Goal: Complete application form: Complete application form

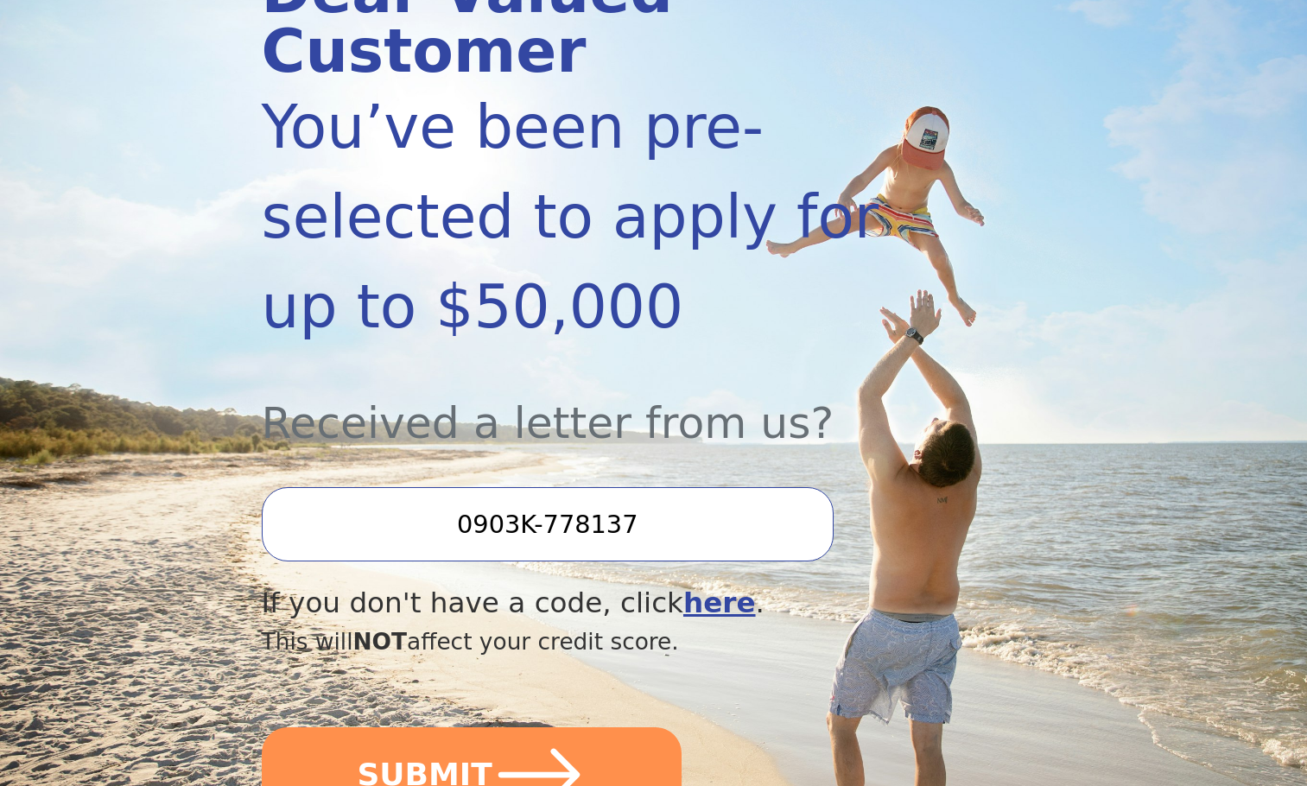
scroll to position [432, 0]
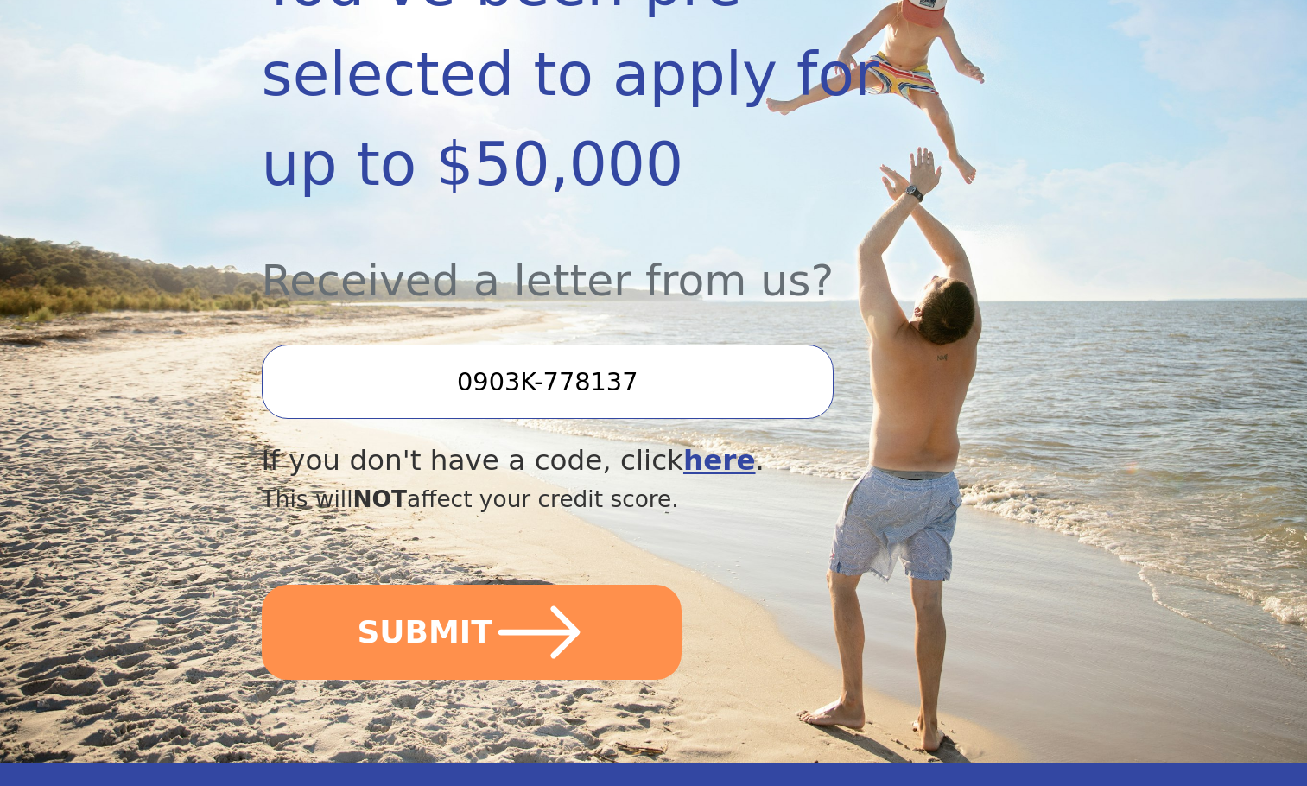
click at [478, 345] on input "0903K-778137" at bounding box center [548, 382] width 572 height 74
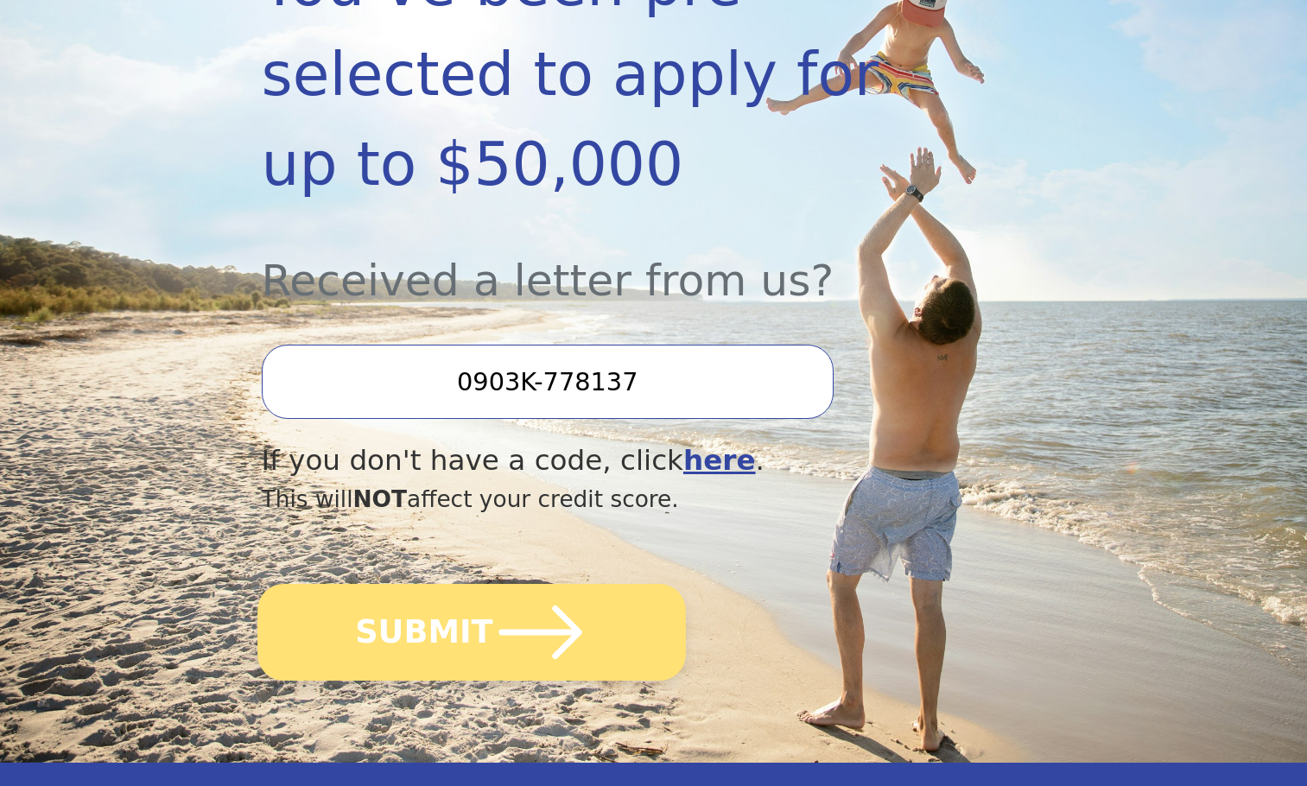
click at [443, 584] on button "SUBMIT" at bounding box center [471, 632] width 428 height 97
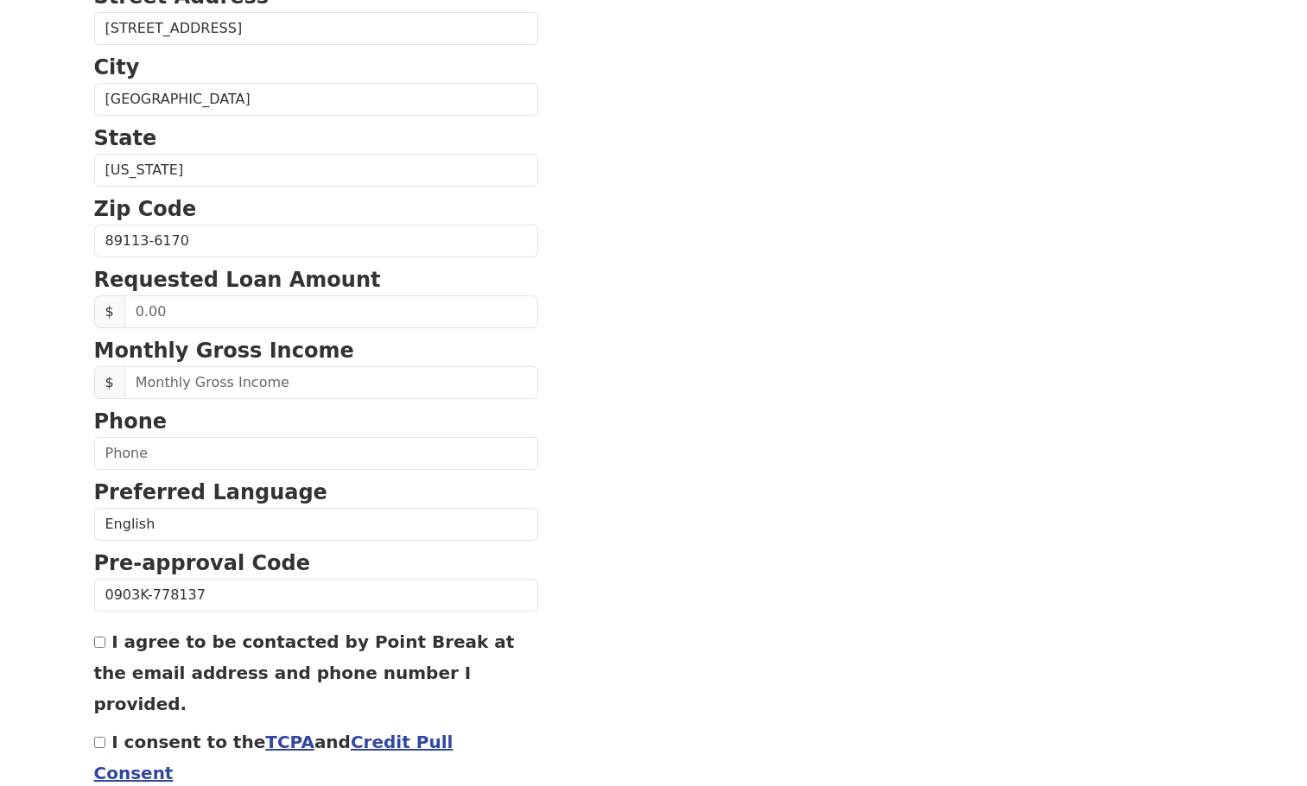
scroll to position [518, 0]
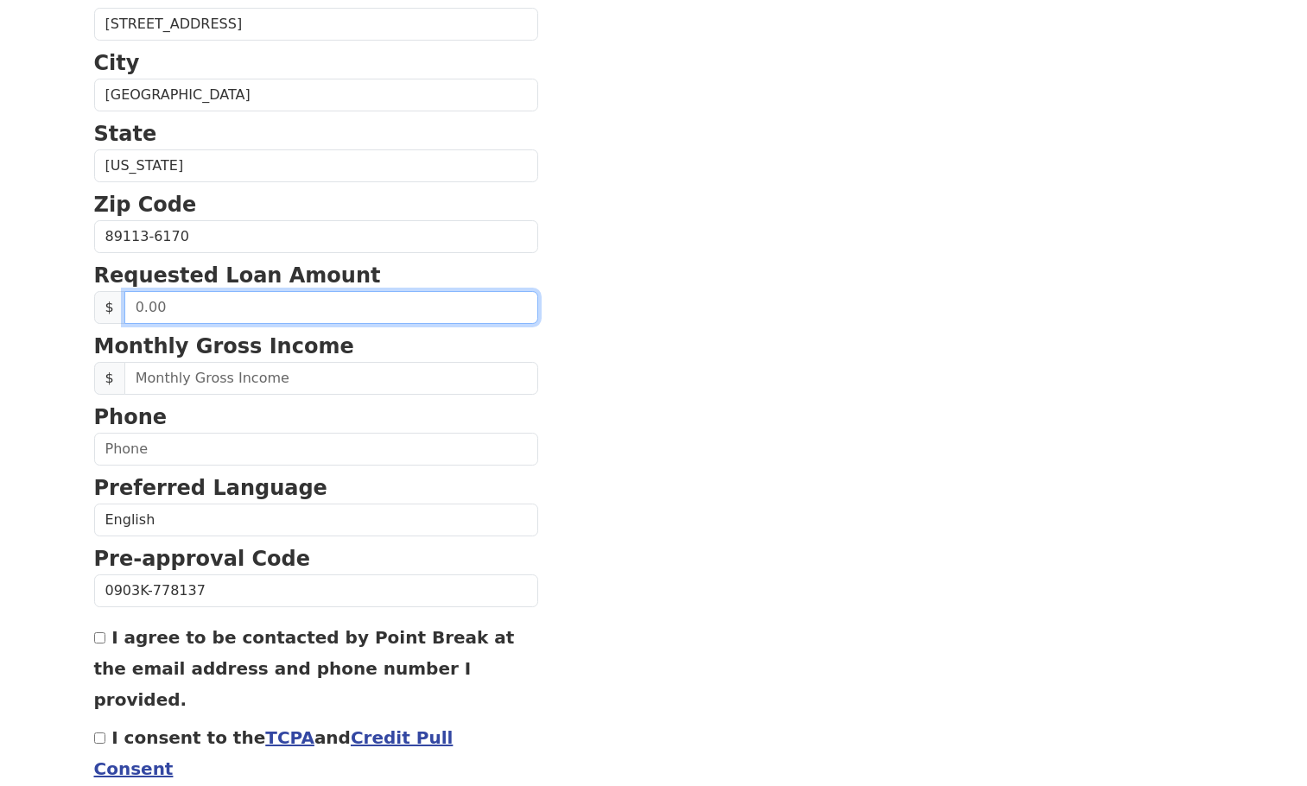
click at [291, 313] on input "text" at bounding box center [331, 307] width 414 height 33
type input "20,000.00"
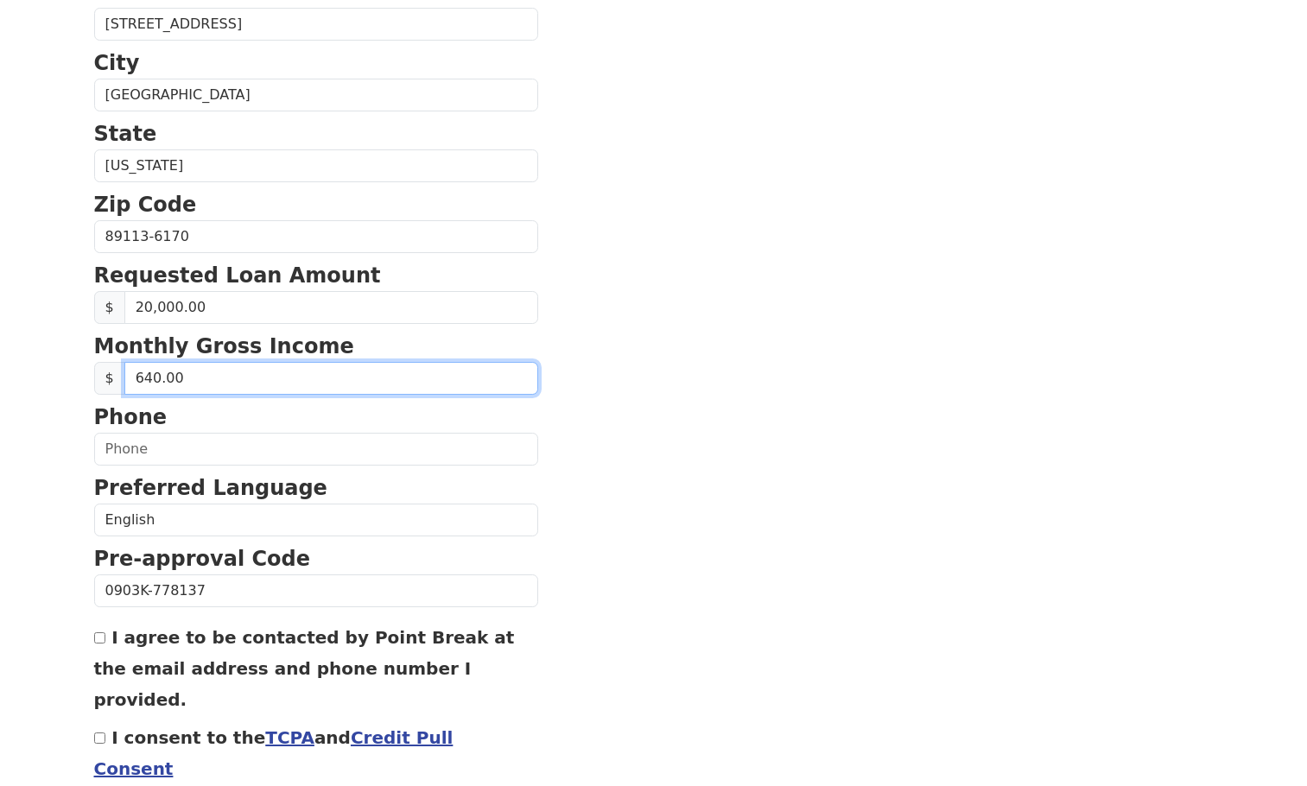
type input "6,400.00"
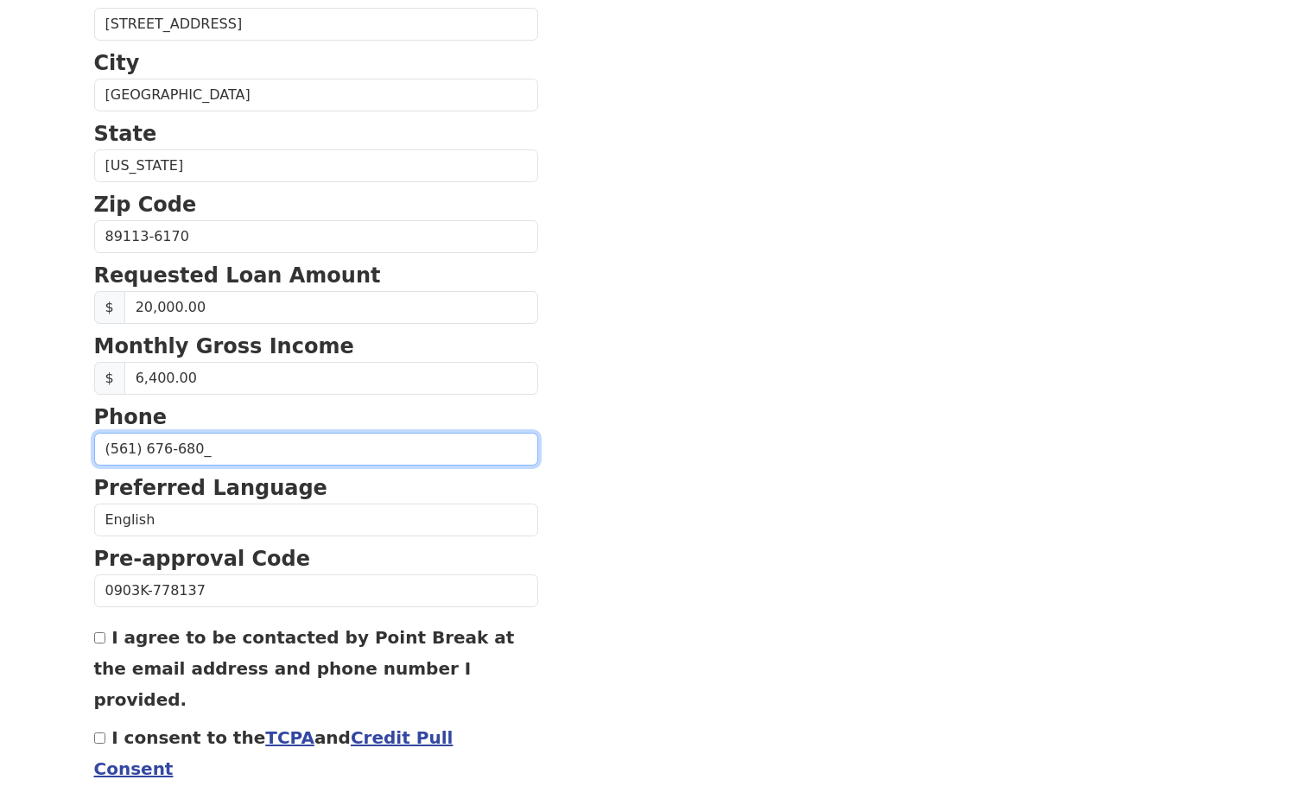
type input "[PHONE_NUMBER]"
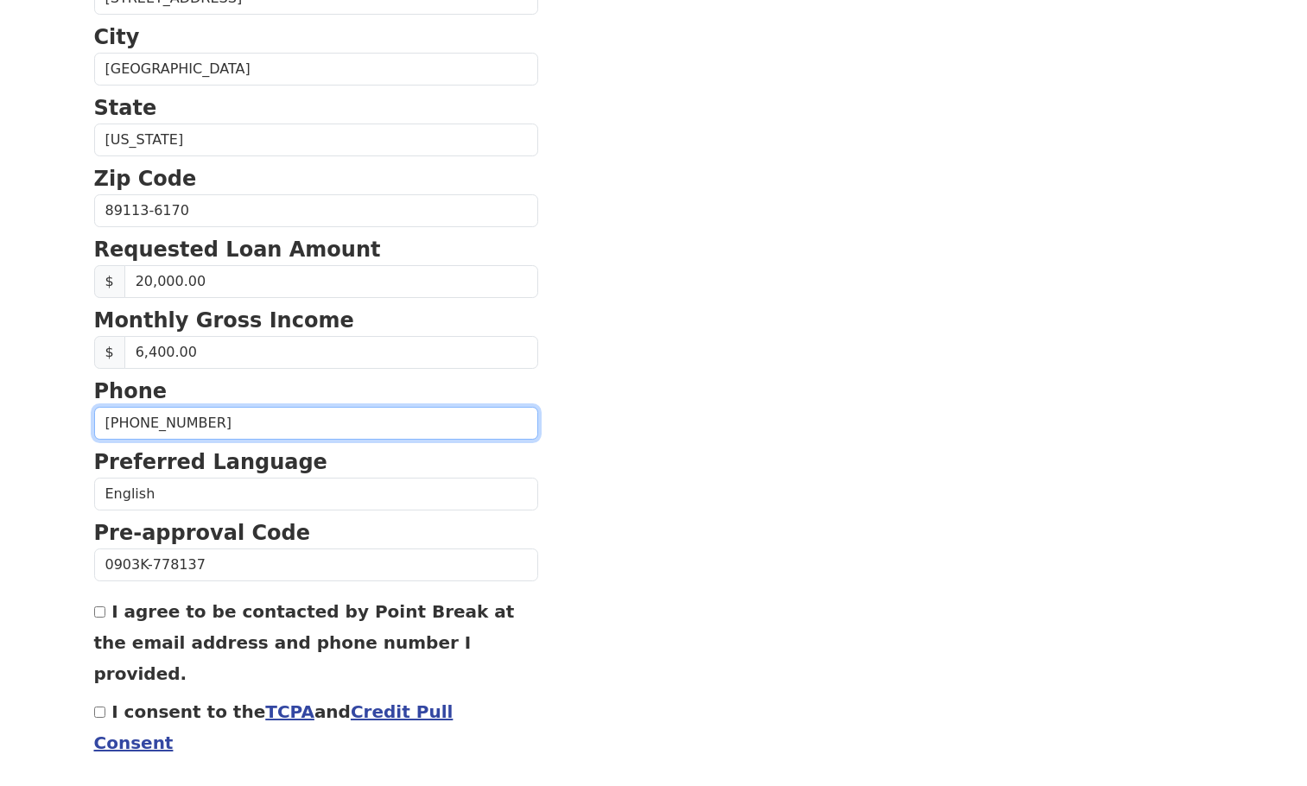
scroll to position [588, 0]
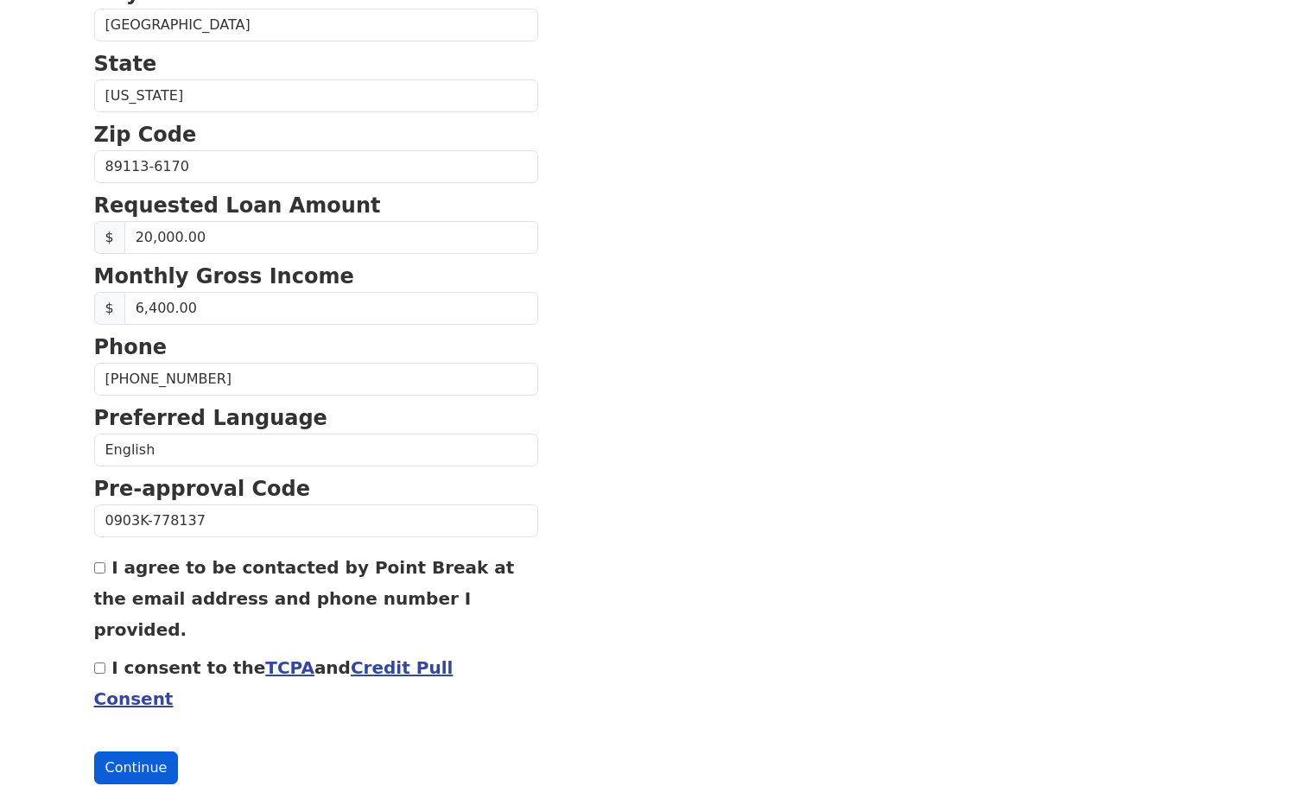
click at [120, 752] on button "Continue" at bounding box center [136, 768] width 85 height 33
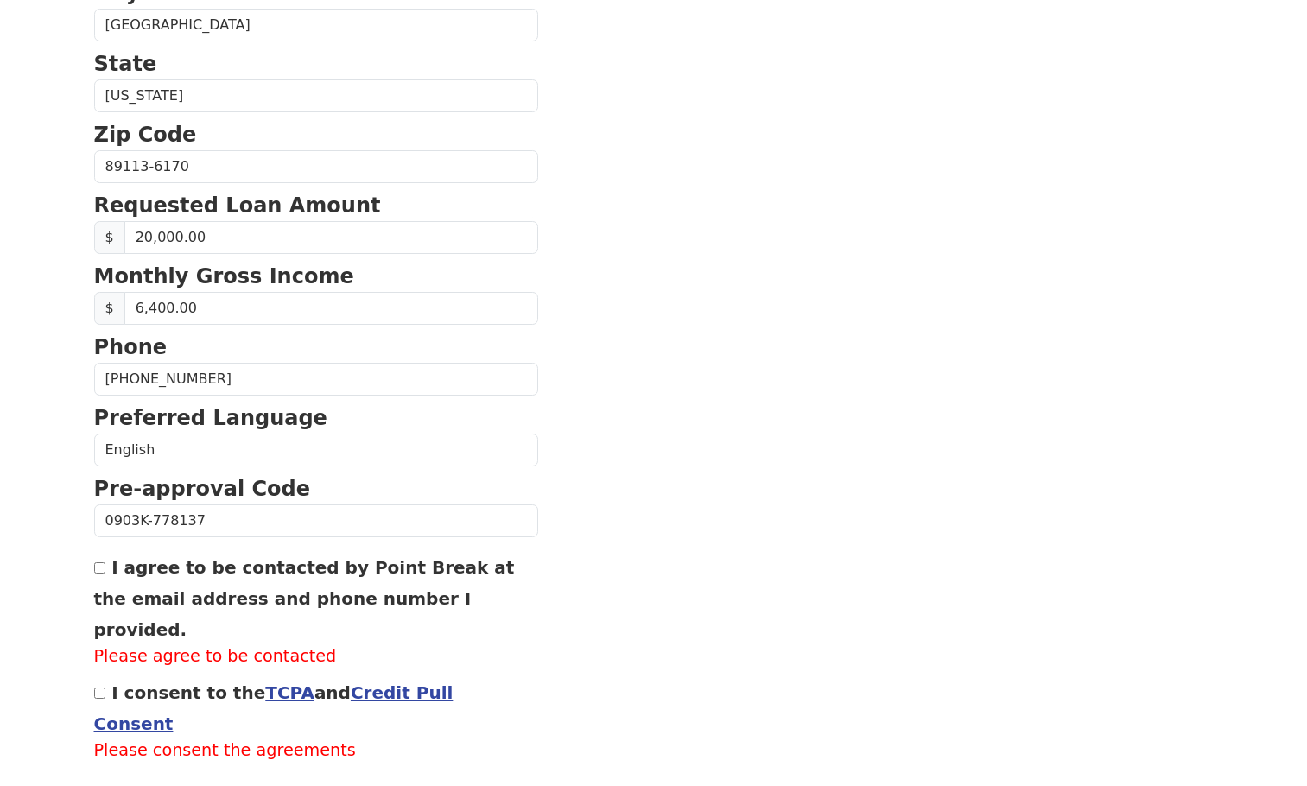
click at [98, 688] on input "I consent to the TCPA and Credit Pull Consent" at bounding box center [99, 693] width 11 height 11
checkbox input "true"
click at [103, 568] on input "I agree to be contacted by Point Break at the email address and phone number I …" at bounding box center [99, 567] width 11 height 11
checkbox input "true"
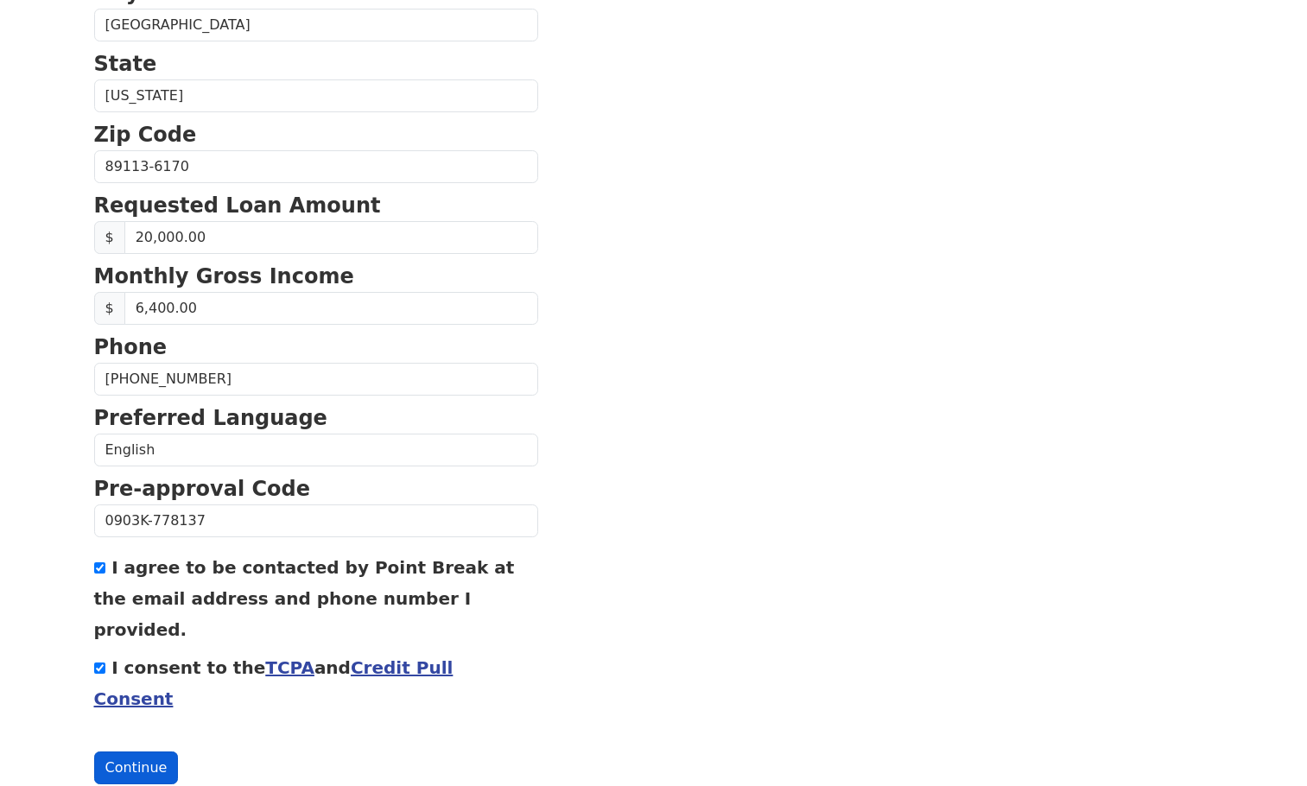
click at [132, 752] on button "Continue" at bounding box center [136, 768] width 85 height 33
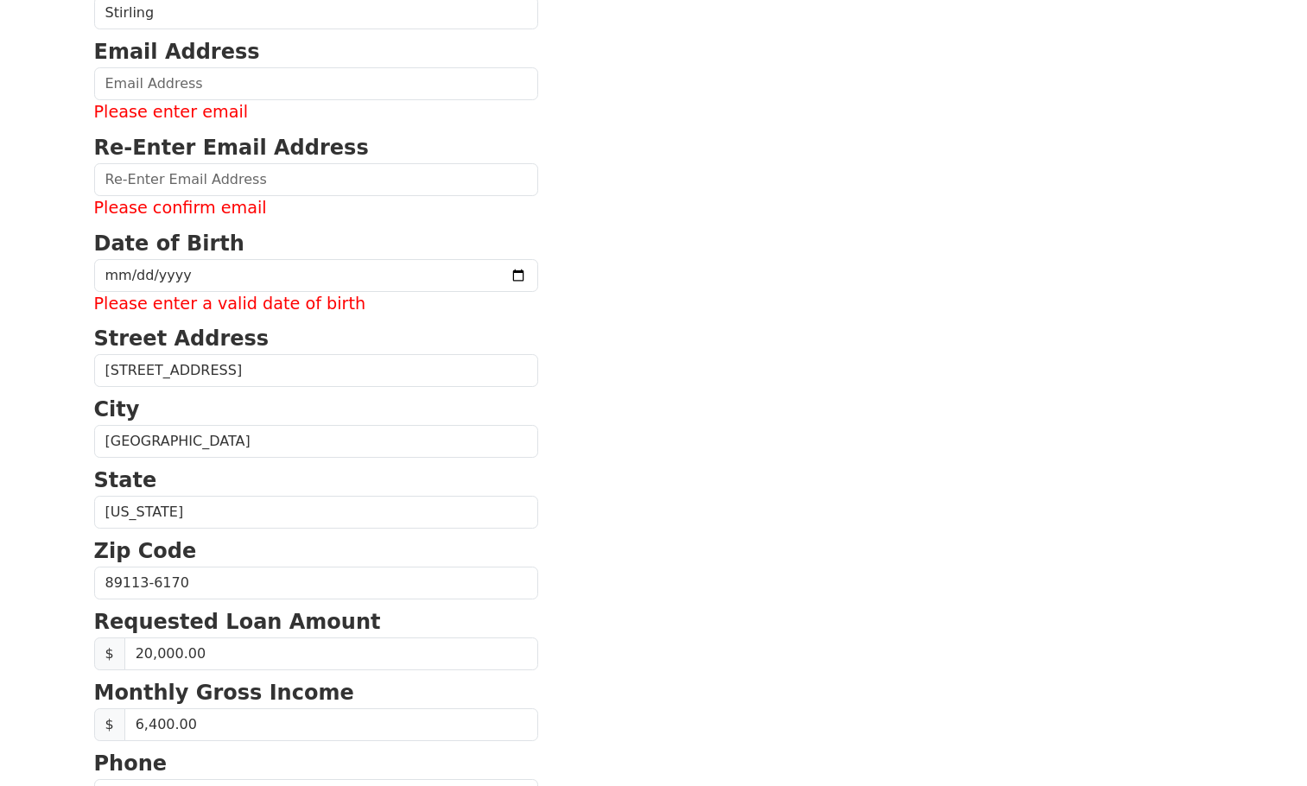
scroll to position [231, 0]
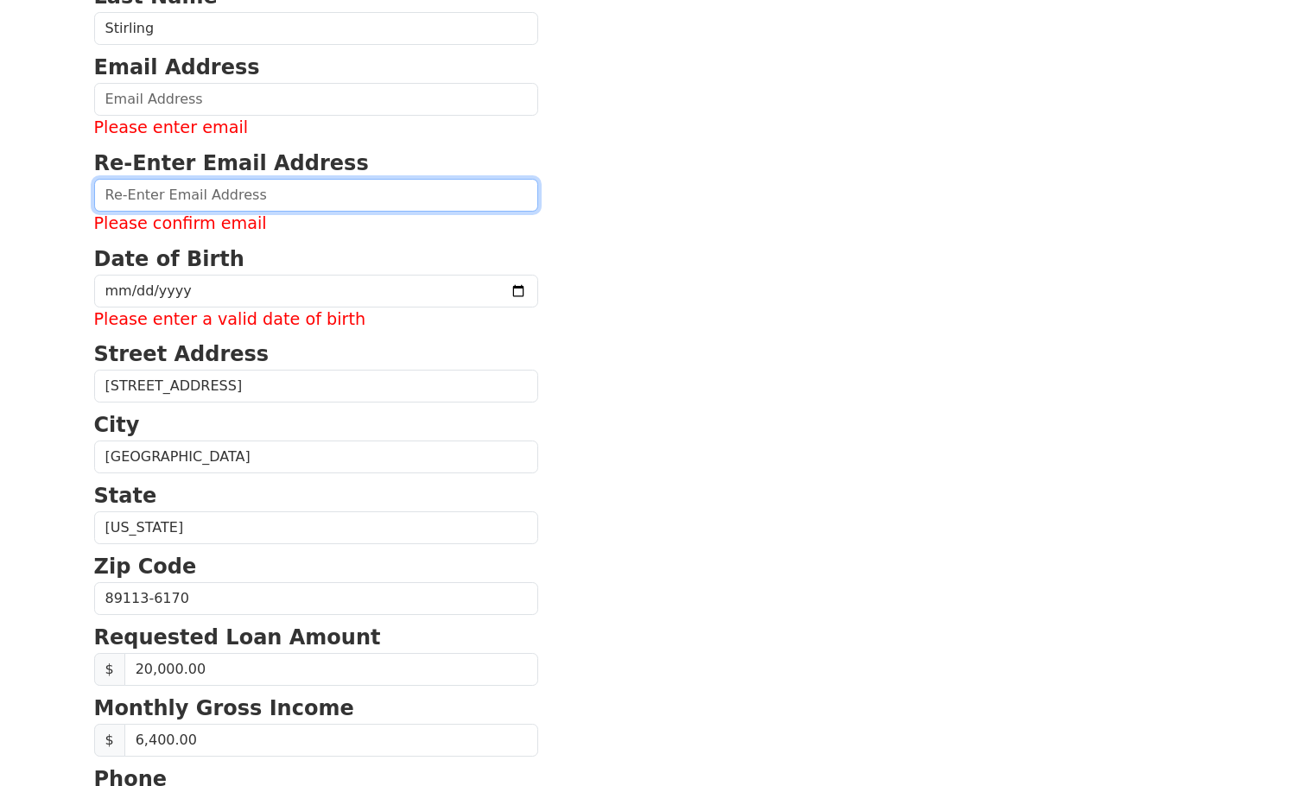
click at [235, 187] on input "email" at bounding box center [316, 195] width 444 height 33
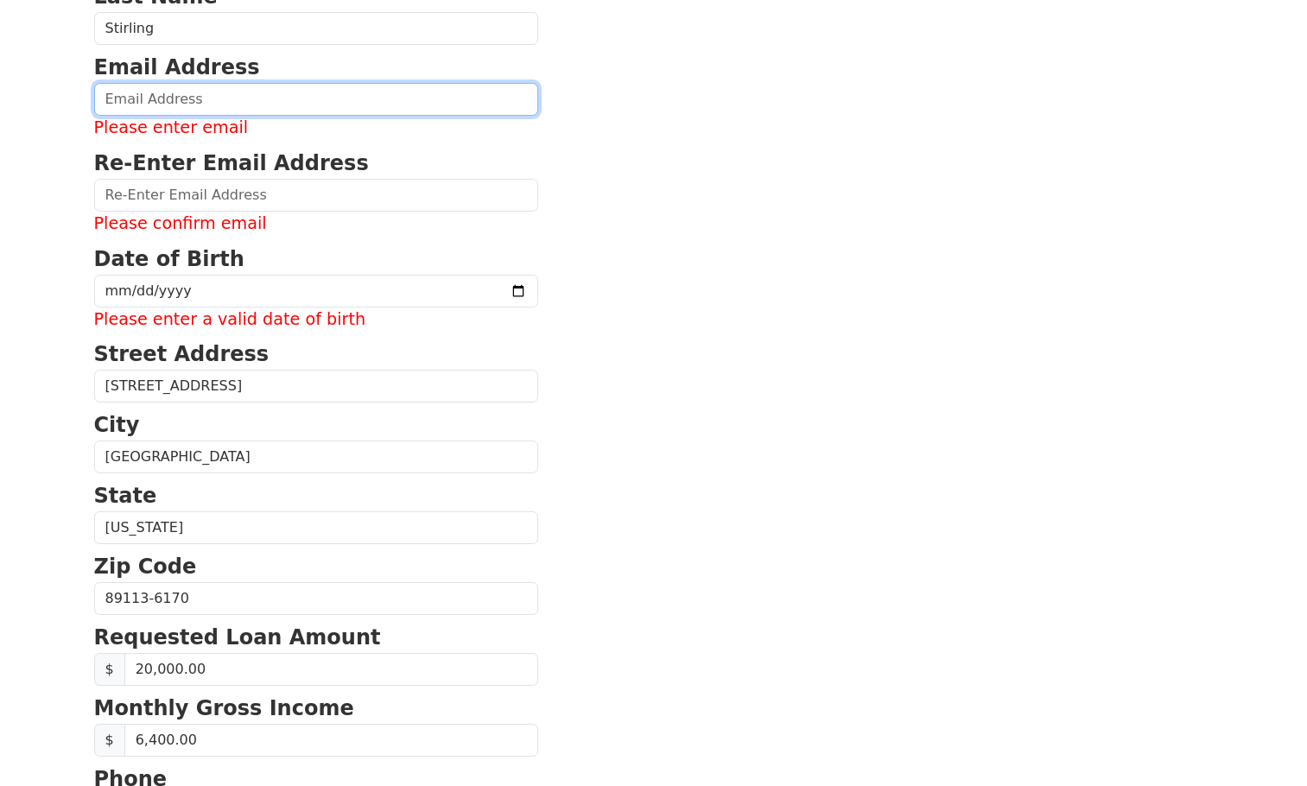
click at [225, 108] on input "email" at bounding box center [316, 99] width 444 height 33
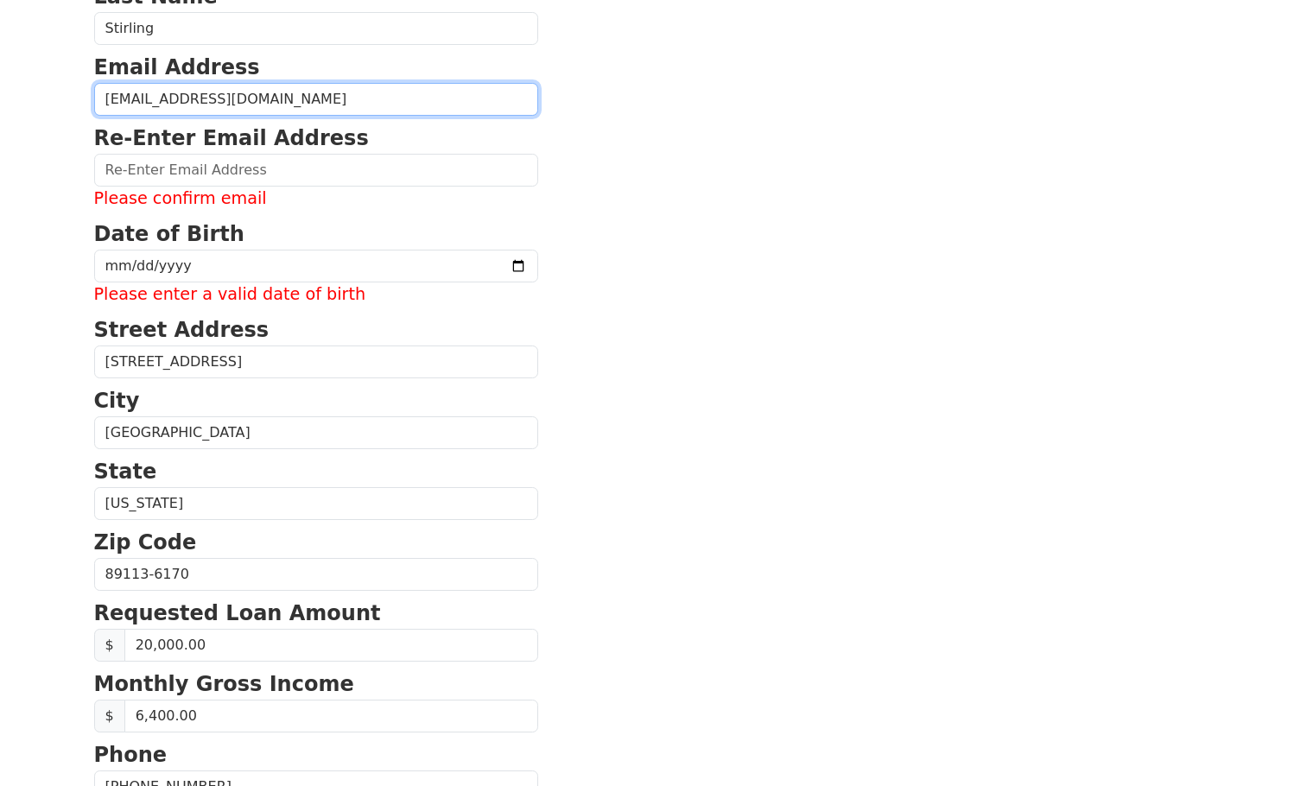
type input "[EMAIL_ADDRESS][DOMAIN_NAME]"
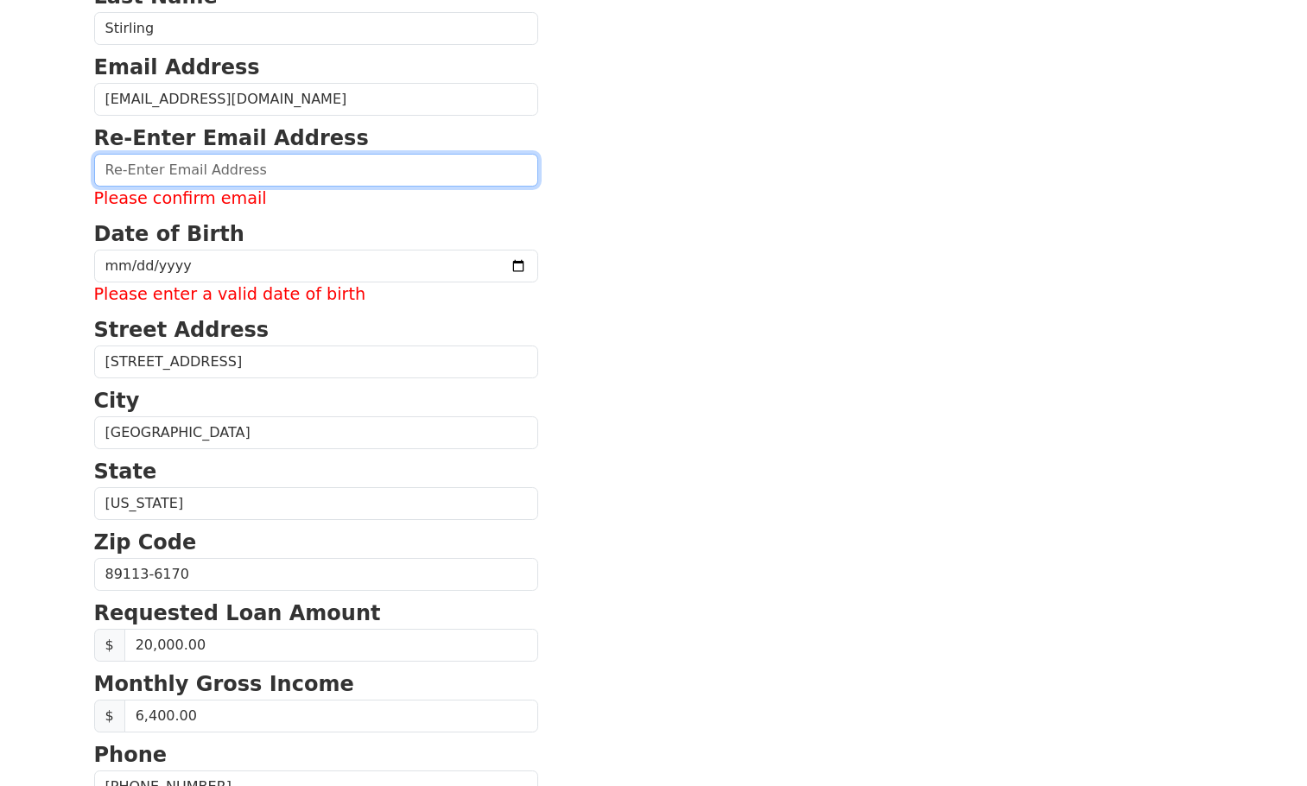
paste input "[EMAIL_ADDRESS][DOMAIN_NAME]"
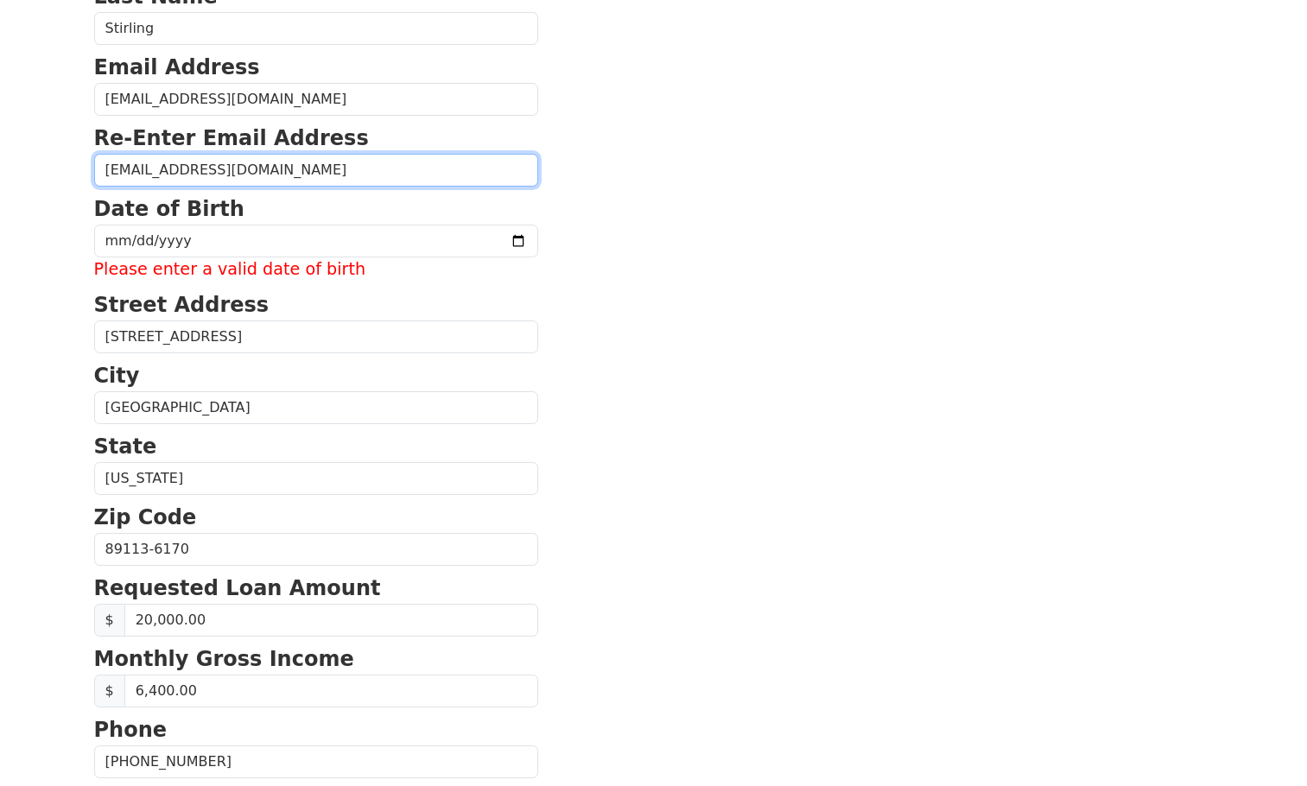
type input "[EMAIL_ADDRESS][DOMAIN_NAME]"
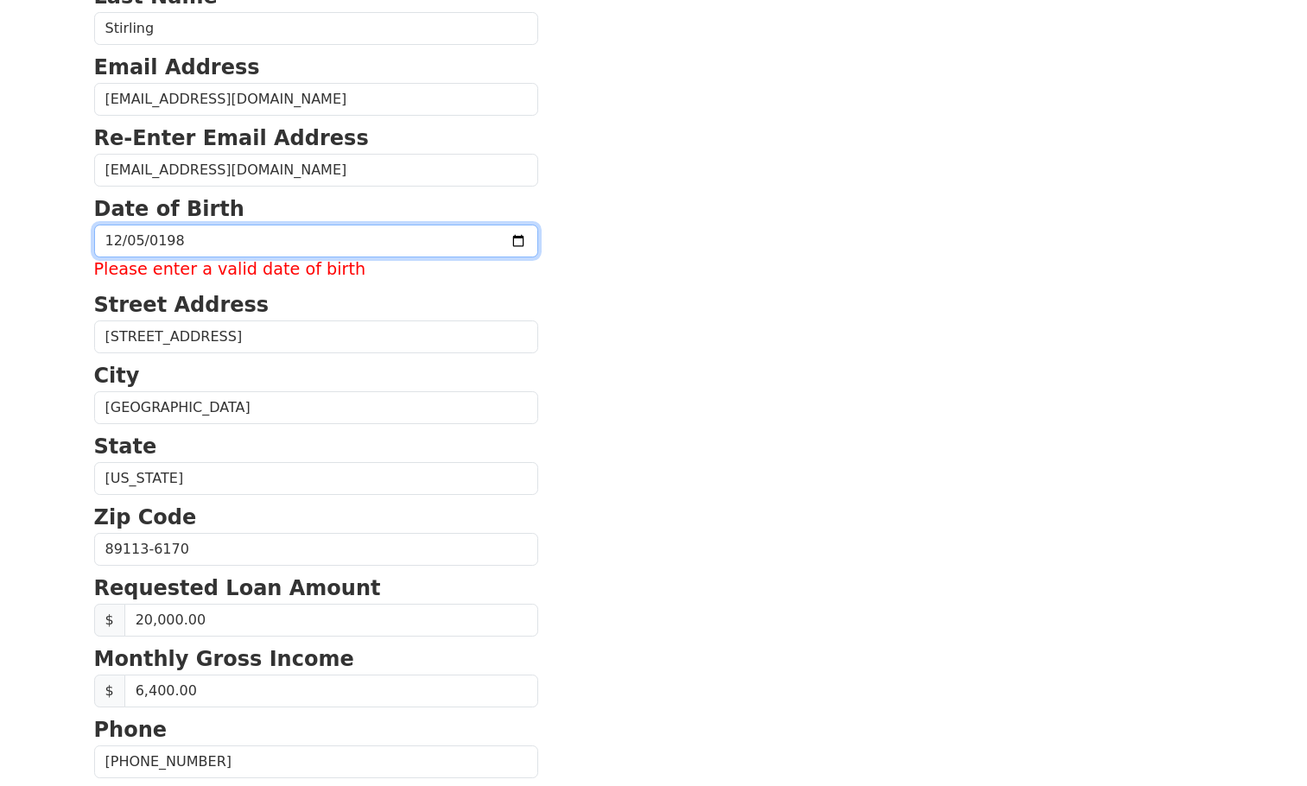
type input "[DATE]"
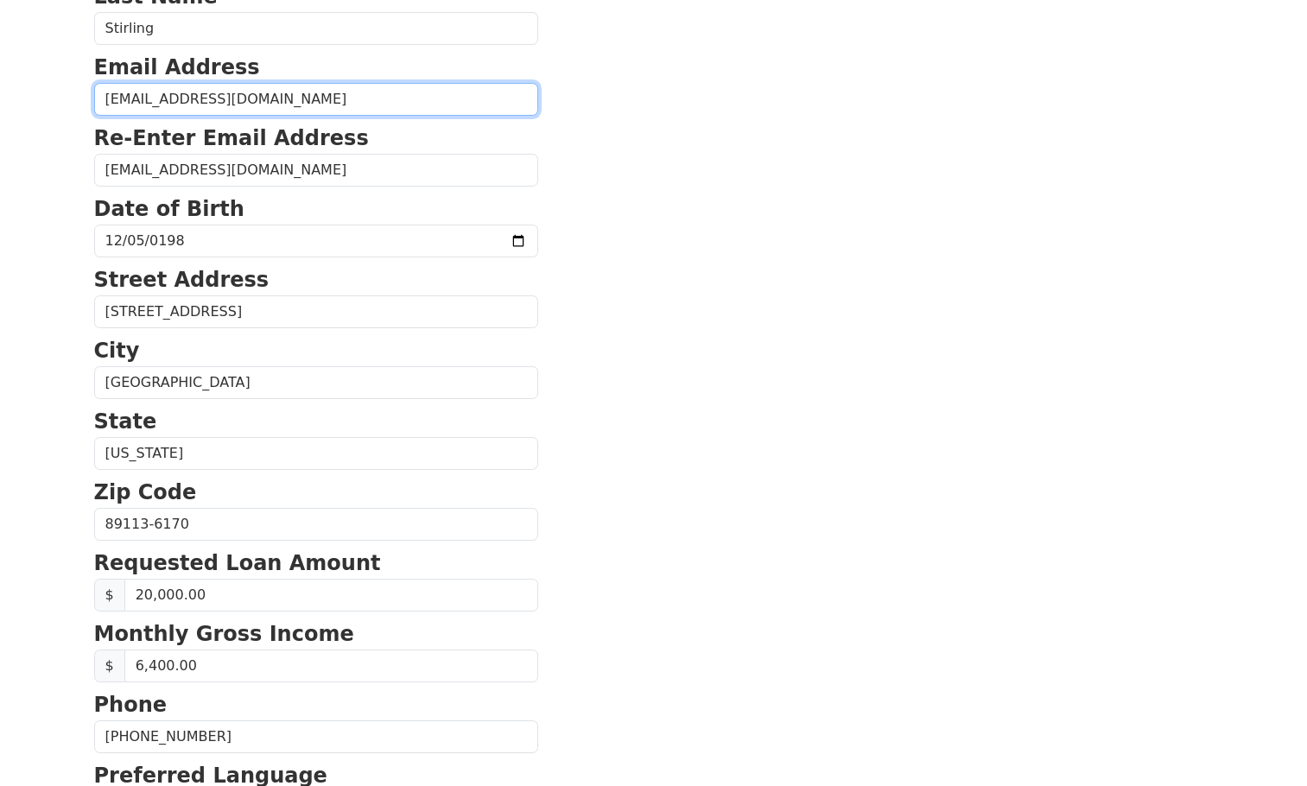
drag, startPoint x: 191, startPoint y: 102, endPoint x: -55, endPoint y: 86, distance: 246.7
click at [0, 86] on html "First Name [PERSON_NAME] Name [GEOGRAPHIC_DATA] Email Address [EMAIL_ADDRESS][D…" at bounding box center [653, 162] width 1307 height 786
type input "[EMAIL_ADDRESS][DOMAIN_NAME]"
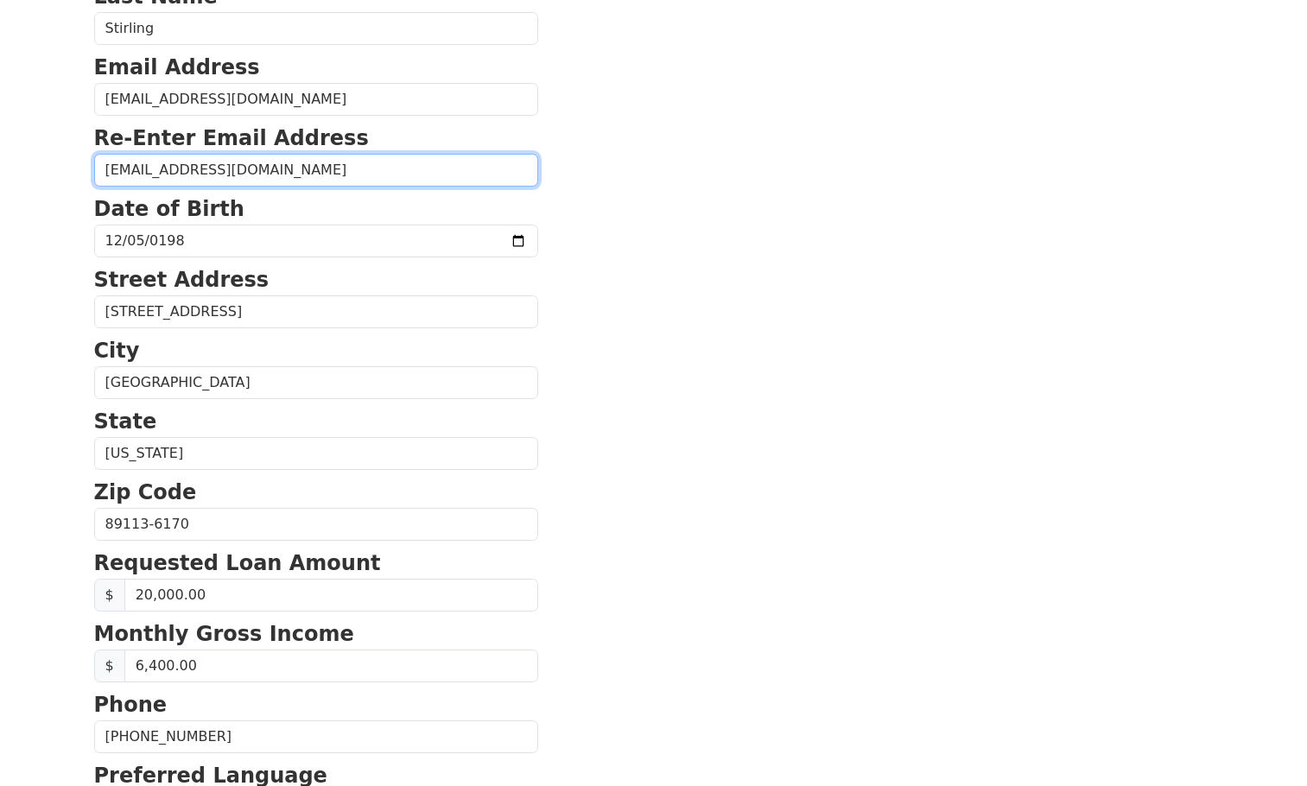
paste input "oreosnow"
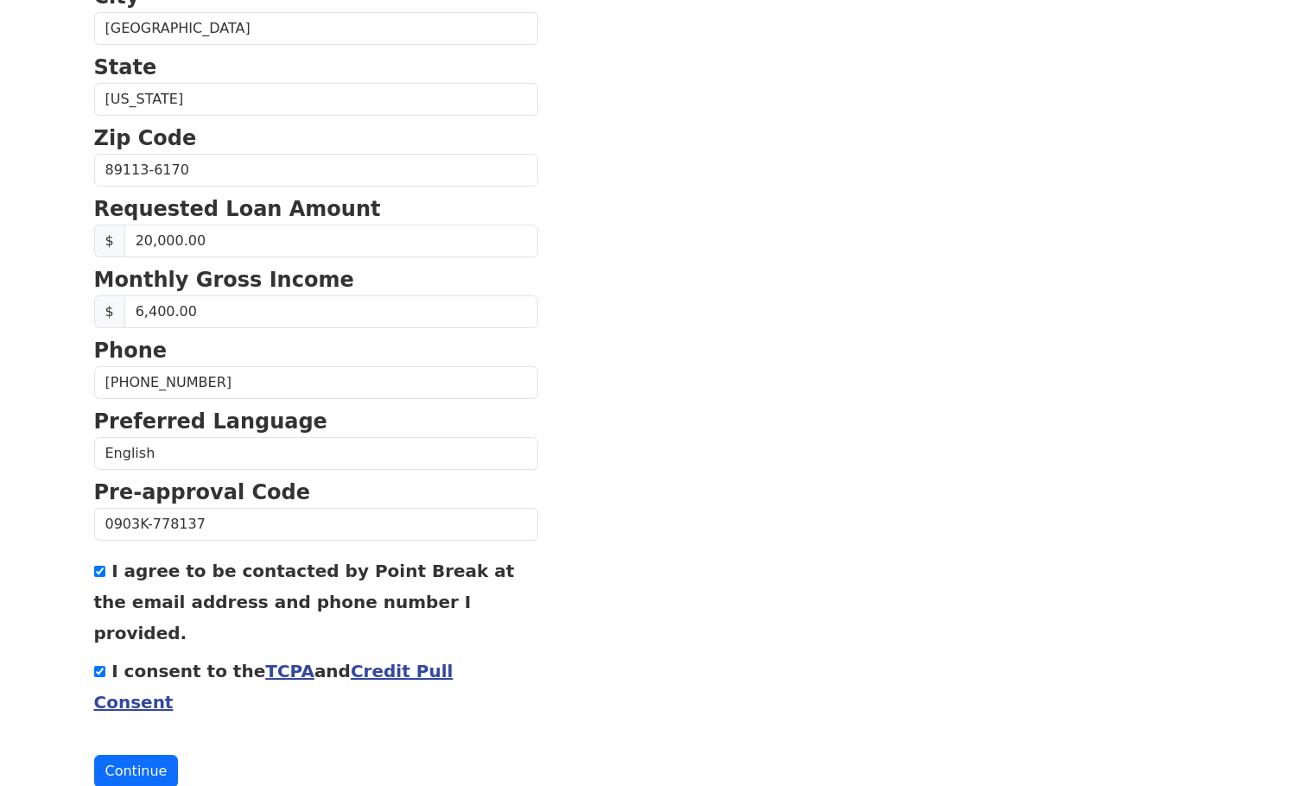
scroll to position [588, 0]
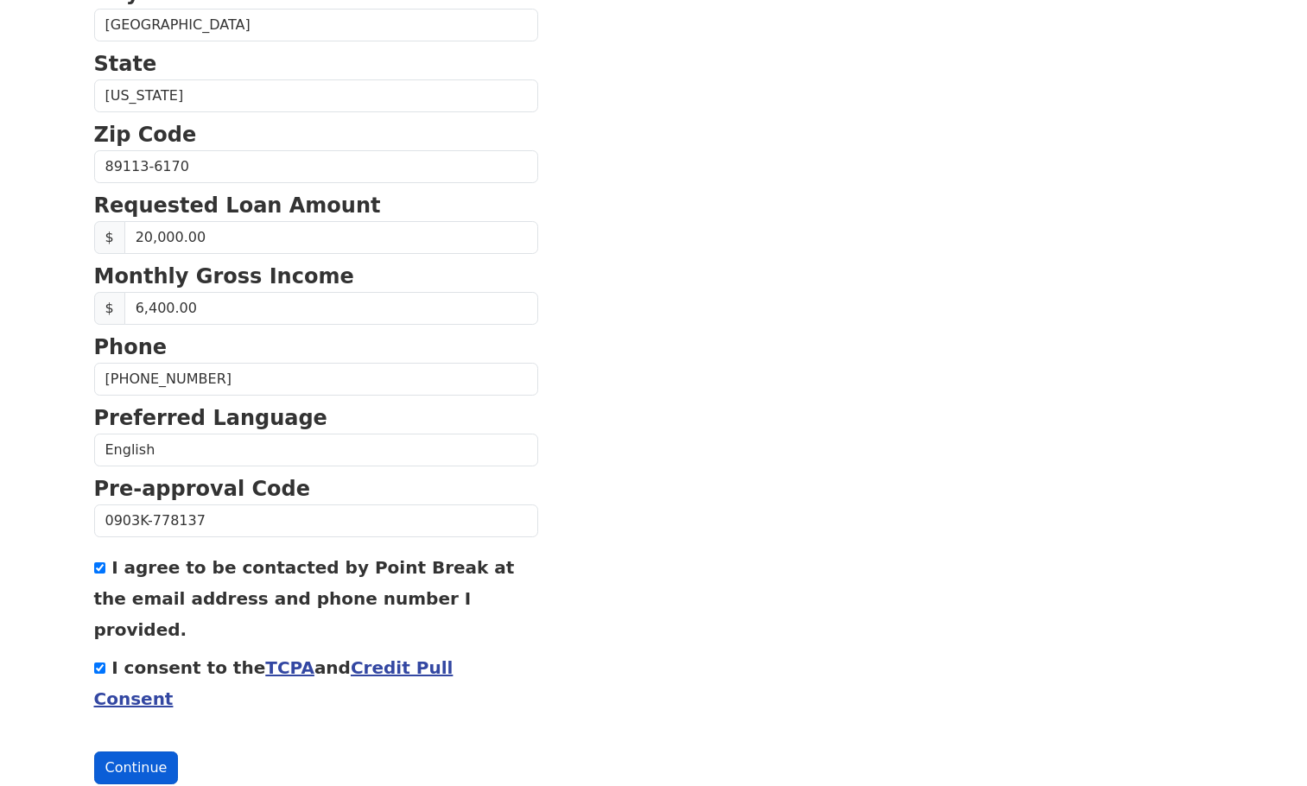
type input "[EMAIL_ADDRESS][DOMAIN_NAME]"
click at [136, 752] on button "Continue" at bounding box center [136, 768] width 85 height 33
